Goal: Task Accomplishment & Management: Manage account settings

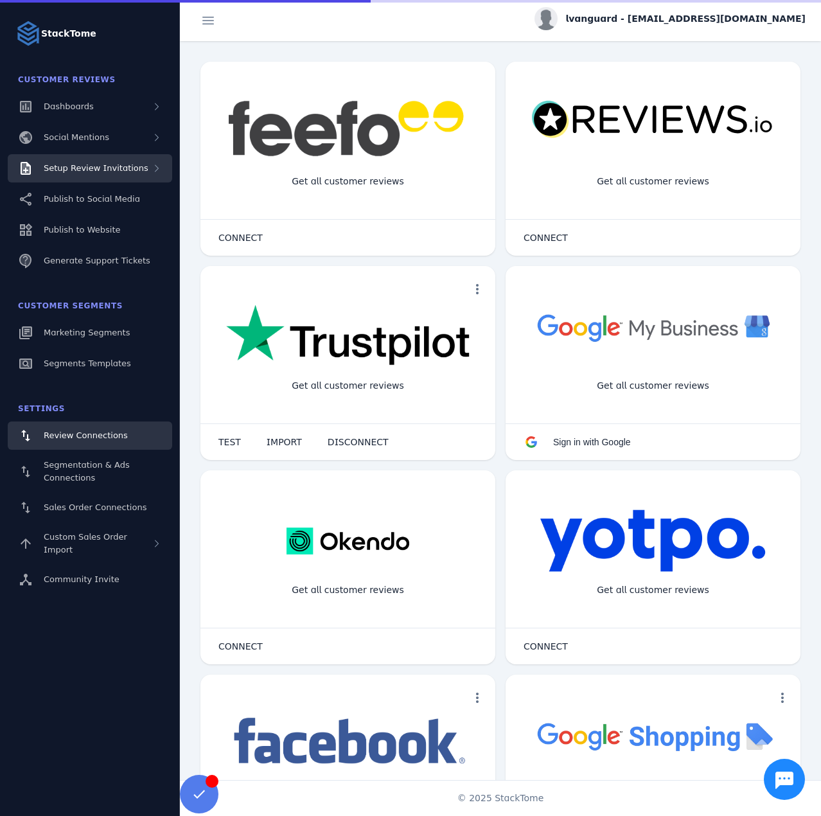
click at [137, 168] on div "Setup Review Invitations" at bounding box center [90, 168] width 164 height 28
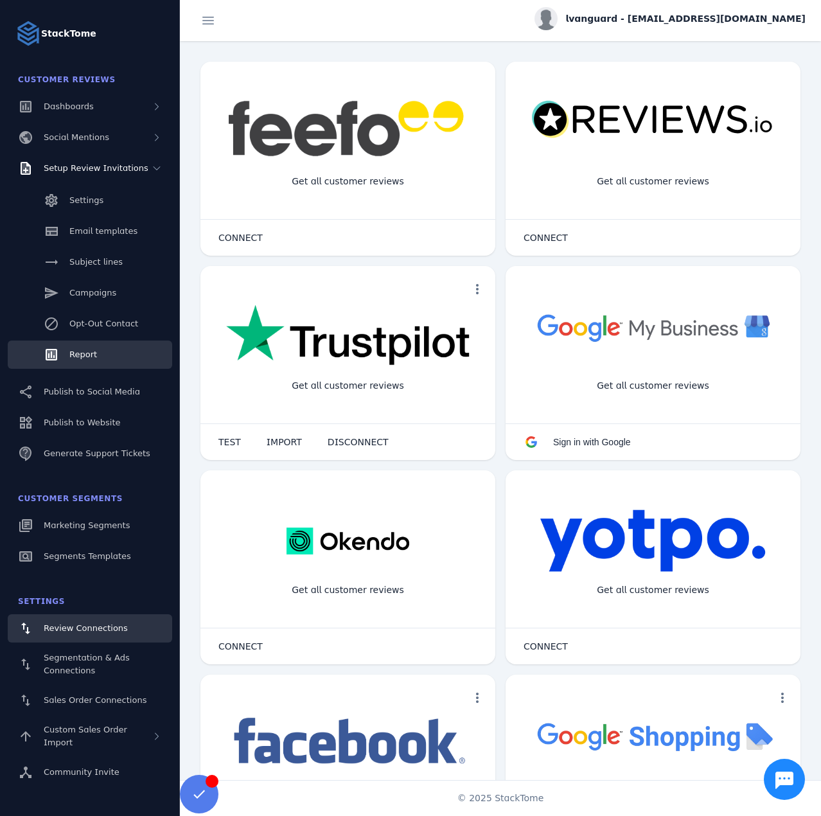
click at [77, 350] on span "Report" at bounding box center [83, 354] width 28 height 10
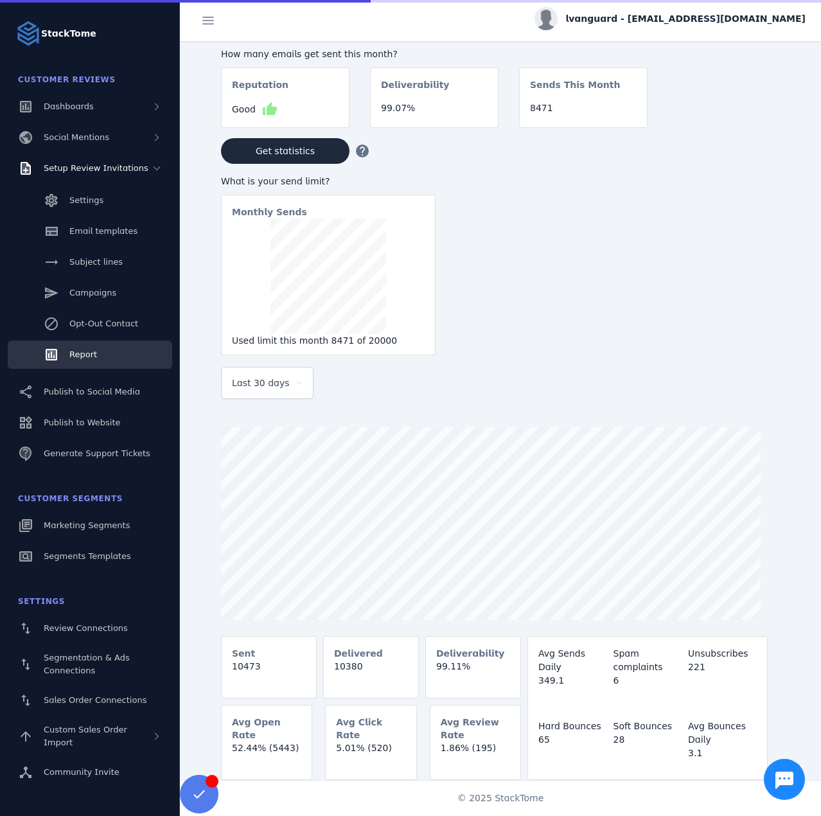
click at [268, 390] on span "Last 30 days" at bounding box center [261, 382] width 58 height 15
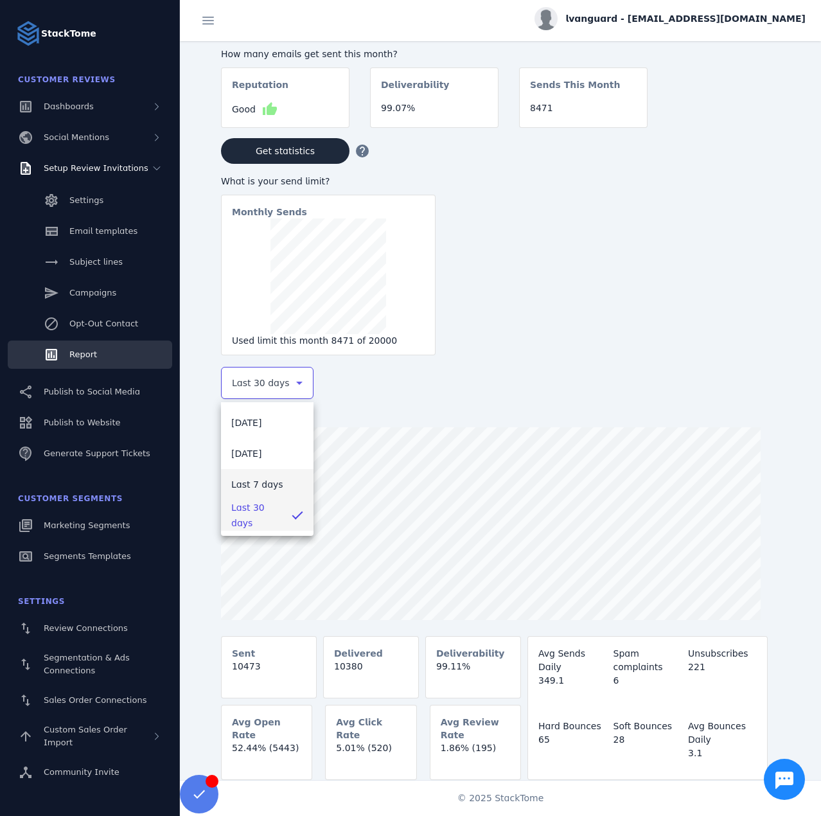
click at [261, 475] on mat-option "Last 7 days" at bounding box center [267, 484] width 93 height 31
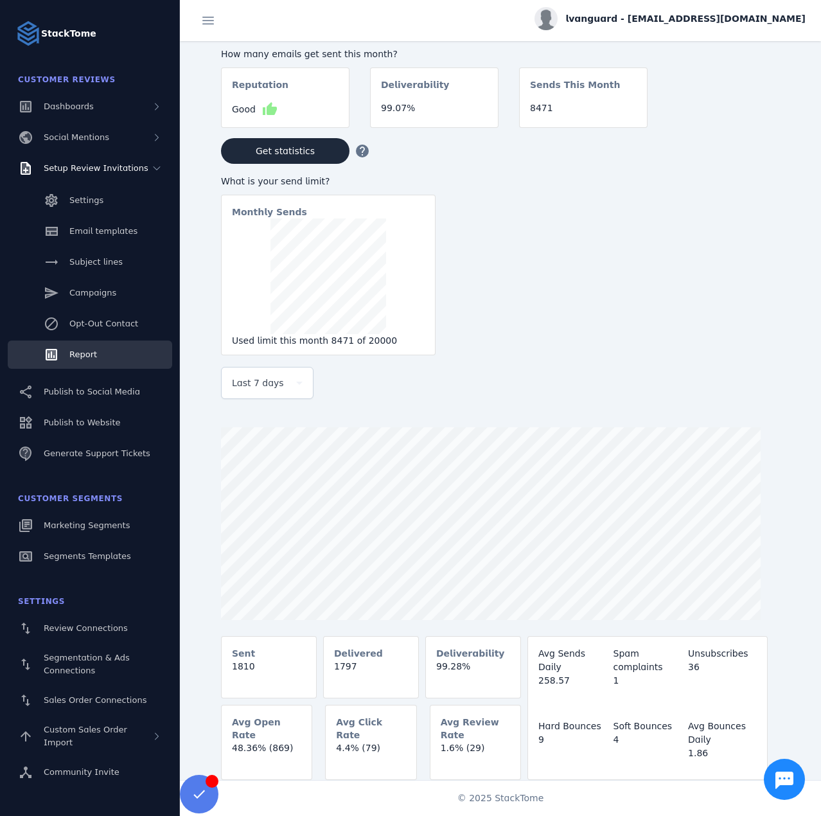
click at [700, 10] on div "lvanguard - [EMAIL_ADDRESS][DOMAIN_NAME]" at bounding box center [669, 18] width 271 height 23
click at [753, 125] on span "Sign out" at bounding box center [764, 123] width 37 height 15
